Goal: Task Accomplishment & Management: Manage account settings

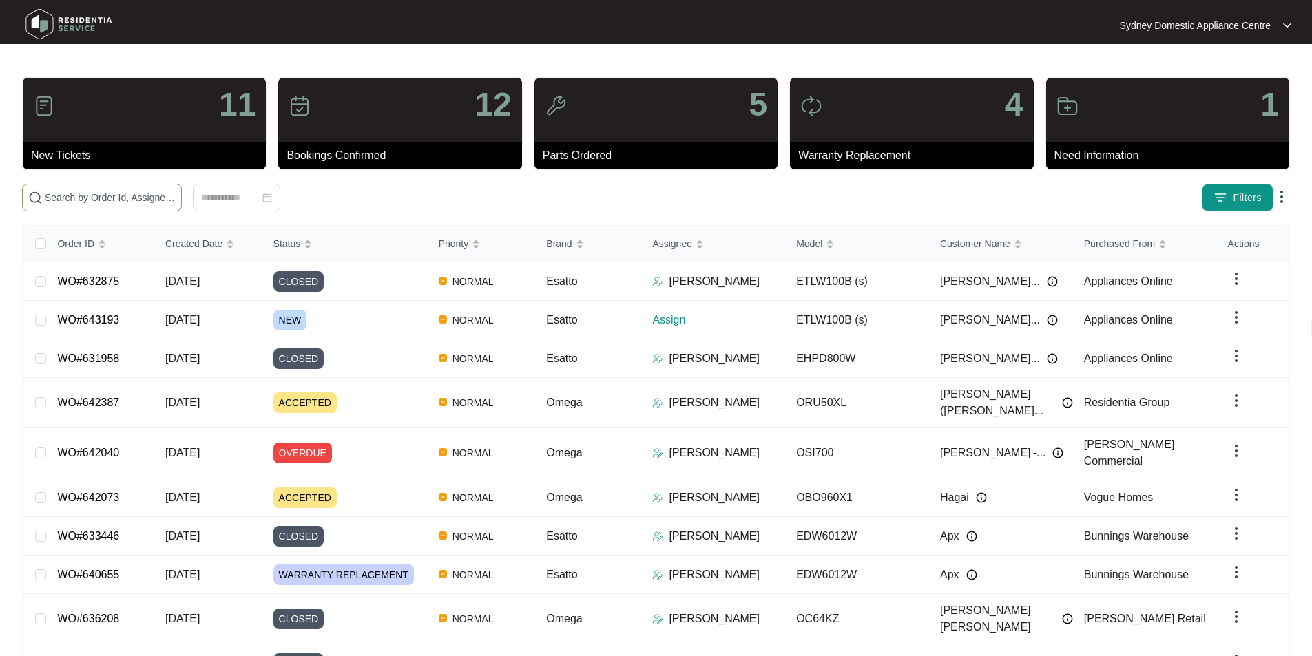
click at [182, 207] on span at bounding box center [102, 198] width 160 height 28
click at [176, 191] on input "text" at bounding box center [110, 197] width 131 height 15
click at [176, 205] on input "text" at bounding box center [110, 197] width 131 height 15
type input "643193"
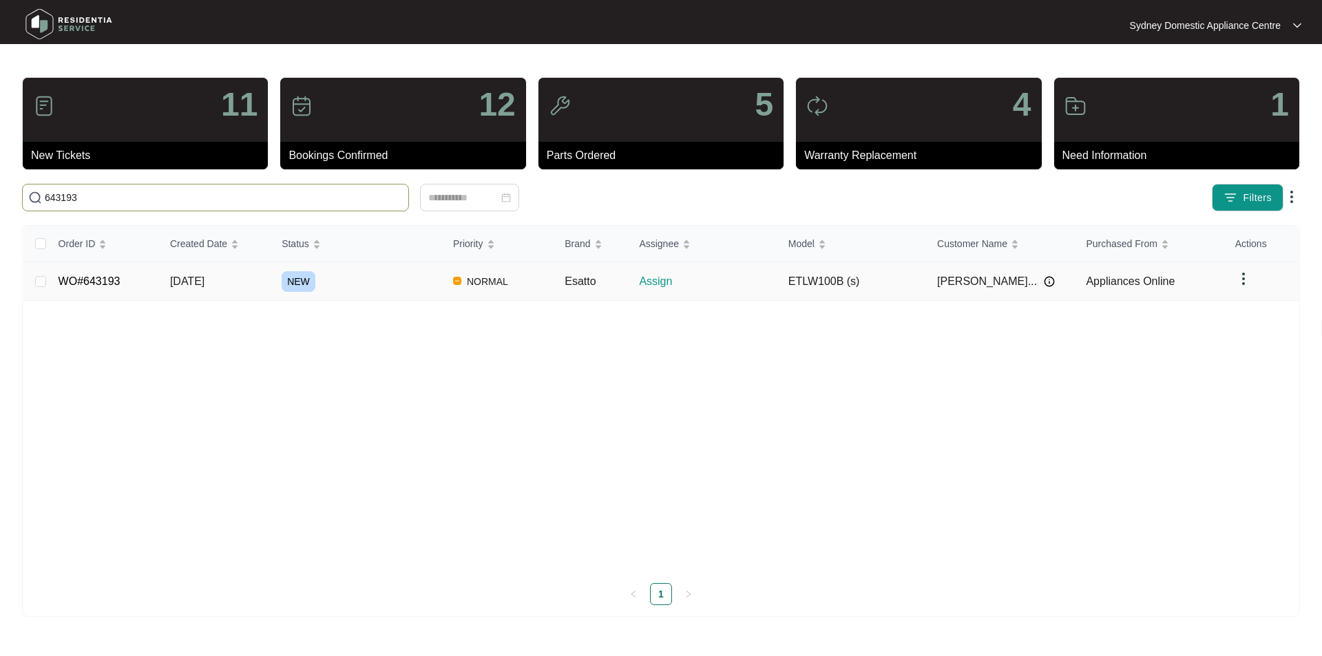
click at [48, 281] on td "WO#643193" at bounding box center [104, 281] width 112 height 39
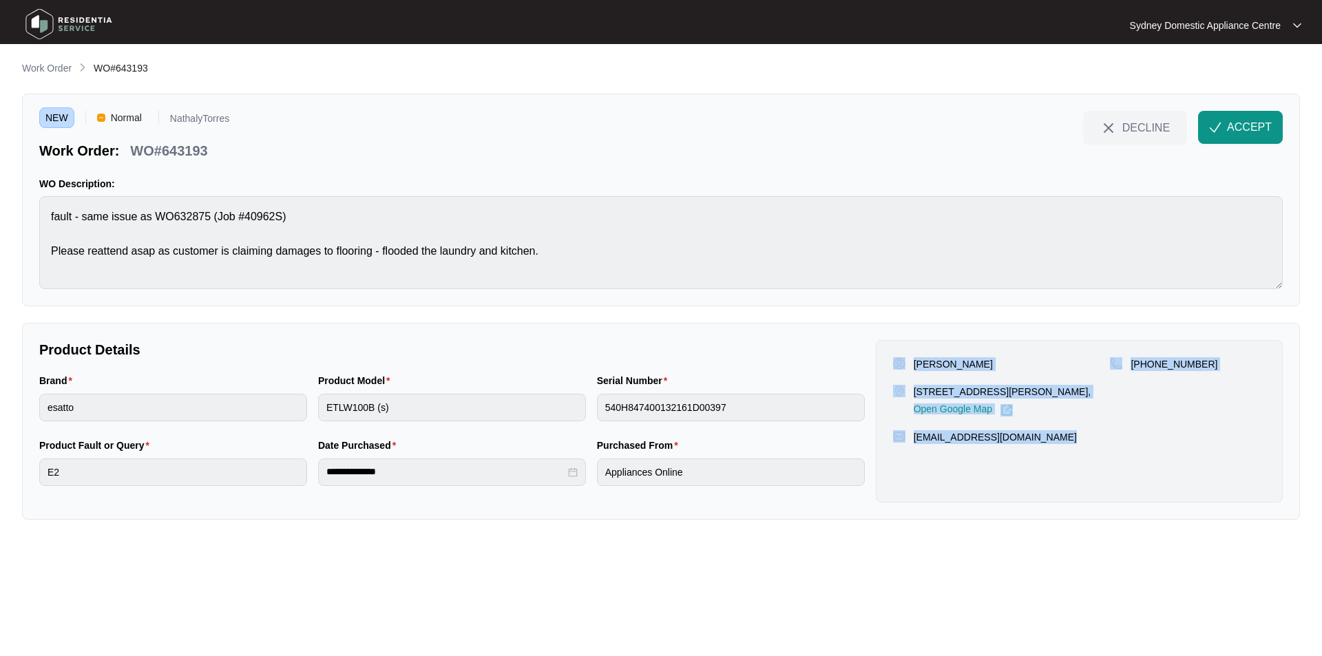
drag, startPoint x: 1097, startPoint y: 466, endPoint x: 904, endPoint y: 347, distance: 226.3
click at [904, 347] on div "[PERSON_NAME] [STREET_ADDRESS][PERSON_NAME], Open Google Map [PHONE_NUMBER] [EM…" at bounding box center [1079, 421] width 407 height 163
copy div "[PERSON_NAME] [STREET_ADDRESS][PERSON_NAME], Open Google Map [PHONE_NUMBER] [EM…"
click at [1256, 115] on button "ACCEPT" at bounding box center [1240, 127] width 85 height 33
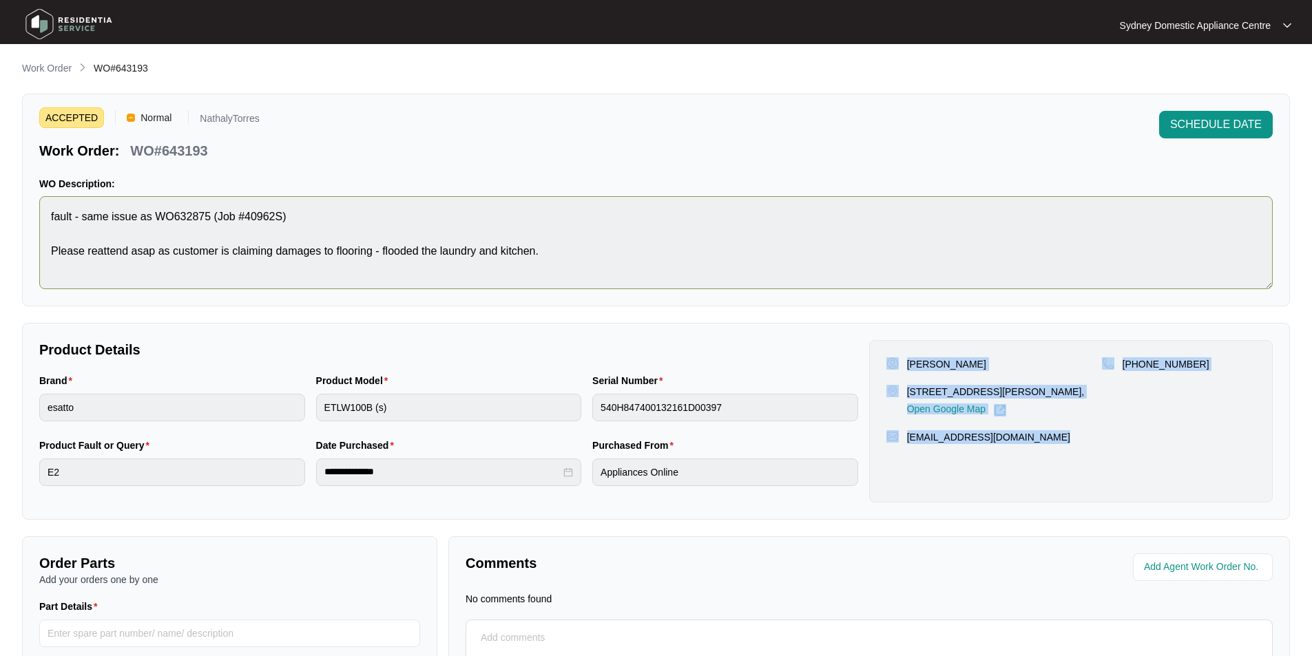
scroll to position [69, 0]
